Goal: Task Accomplishment & Management: Manage account settings

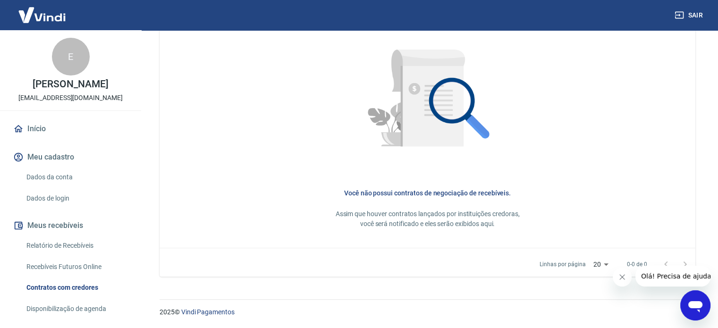
click at [65, 187] on link "Dados da conta" at bounding box center [76, 177] width 107 height 19
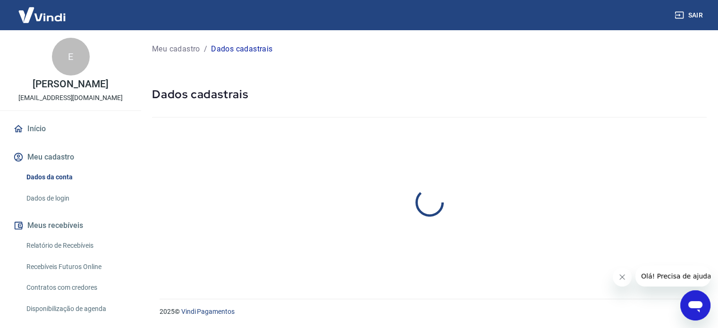
select select "SC"
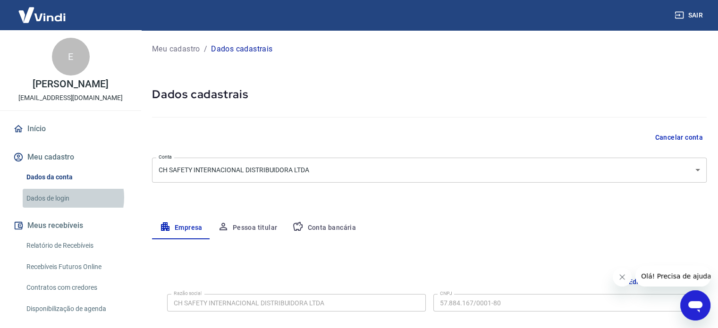
click at [68, 207] on link "Dados de login" at bounding box center [76, 198] width 107 height 19
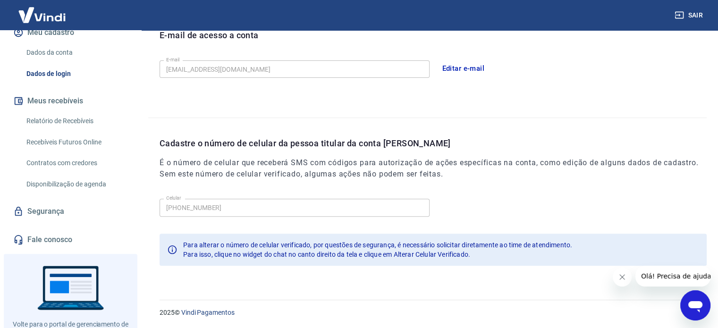
scroll to position [123, 0]
click at [79, 174] on link "Contratos com credores" at bounding box center [76, 164] width 107 height 19
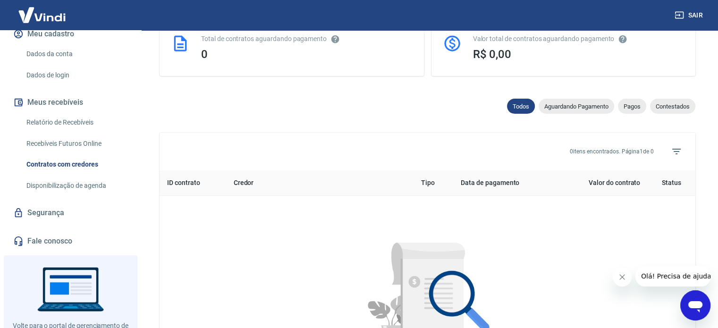
scroll to position [252, 0]
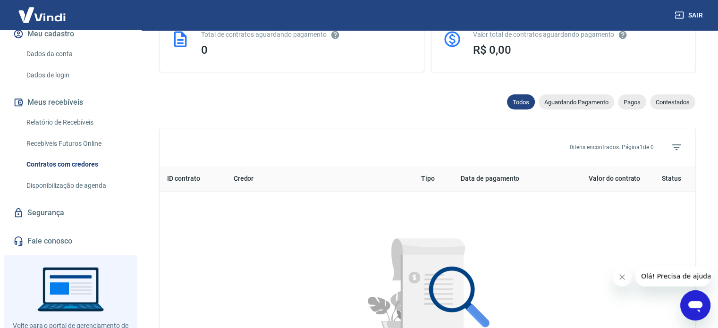
click at [77, 205] on div "Início Meu cadastro Dados da conta Dados de login Meus recebíveis Relatório de …" at bounding box center [70, 123] width 141 height 256
click at [79, 195] on link "Disponibilização de agenda" at bounding box center [76, 185] width 107 height 19
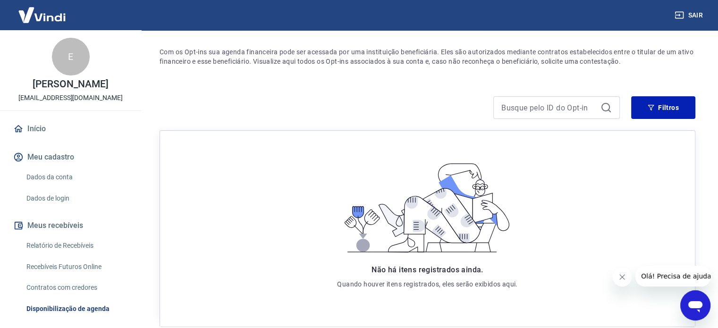
scroll to position [127, 0]
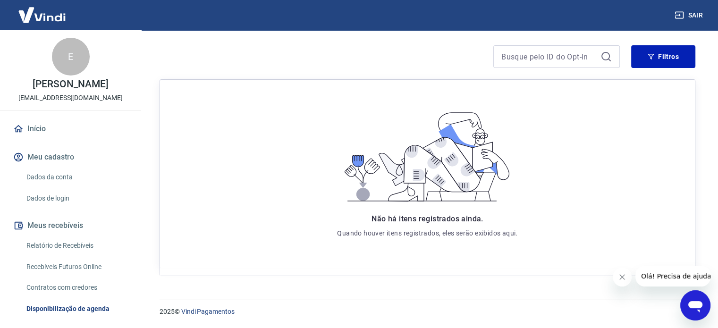
click at [44, 139] on link "Início" at bounding box center [70, 128] width 118 height 21
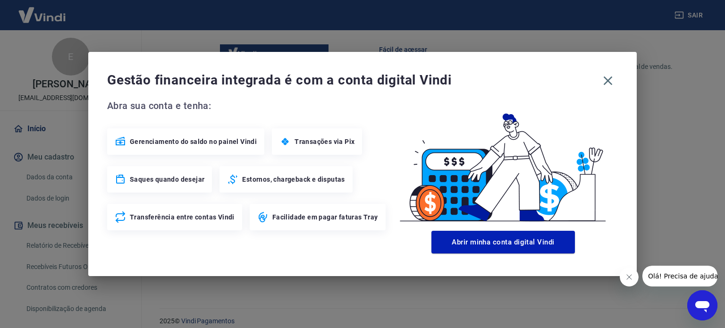
scroll to position [514, 0]
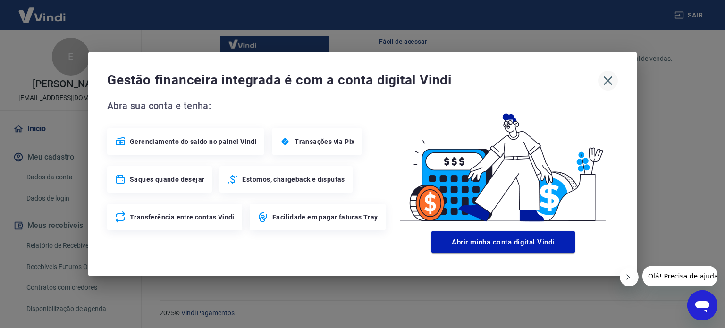
click at [362, 81] on icon "button" at bounding box center [608, 80] width 9 height 9
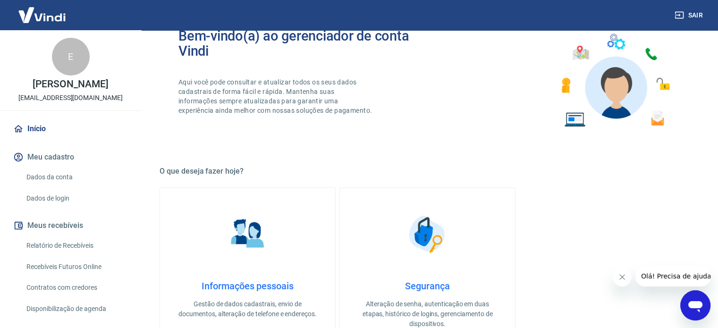
scroll to position [0, 0]
